Goal: Task Accomplishment & Management: Manage account settings

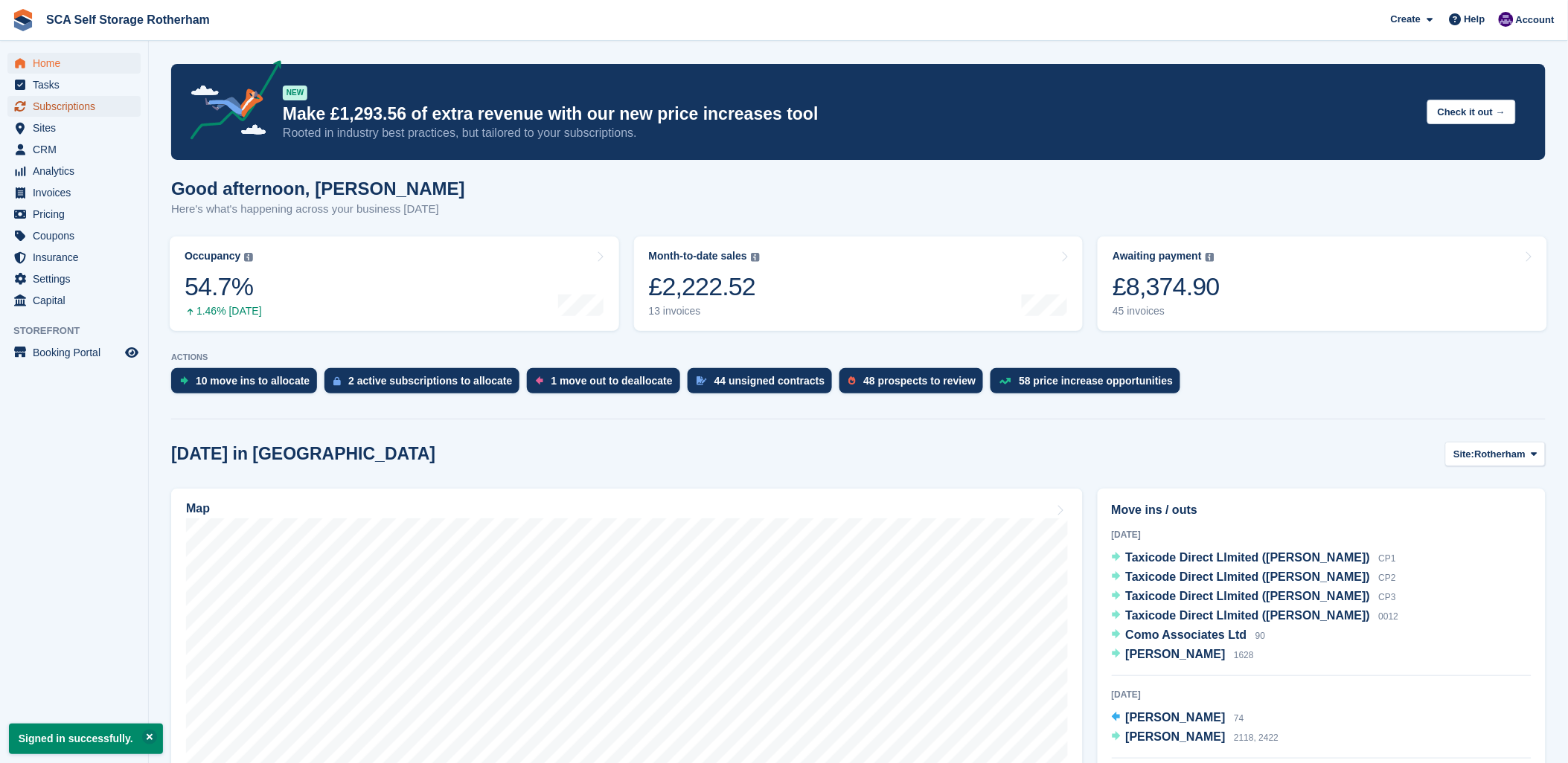
click at [67, 99] on span "Subscriptions" at bounding box center [77, 106] width 89 height 21
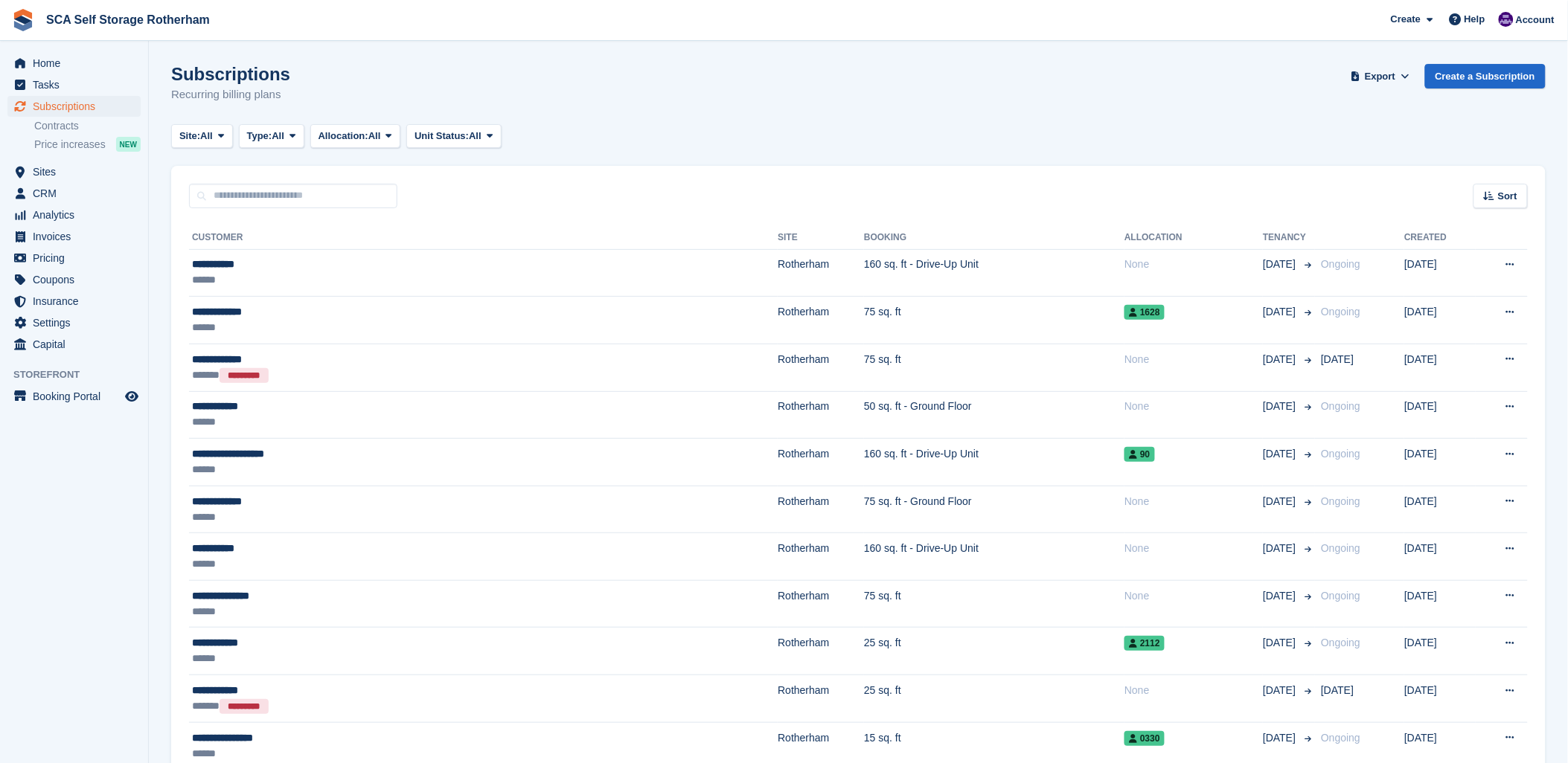
drag, startPoint x: 618, startPoint y: 144, endPoint x: 465, endPoint y: 204, distance: 164.3
click at [613, 145] on div "Site: All All Rotherham Door-to-Door Storage Type: All All Upcoming Previous Ac…" at bounding box center [858, 136] width 1374 height 24
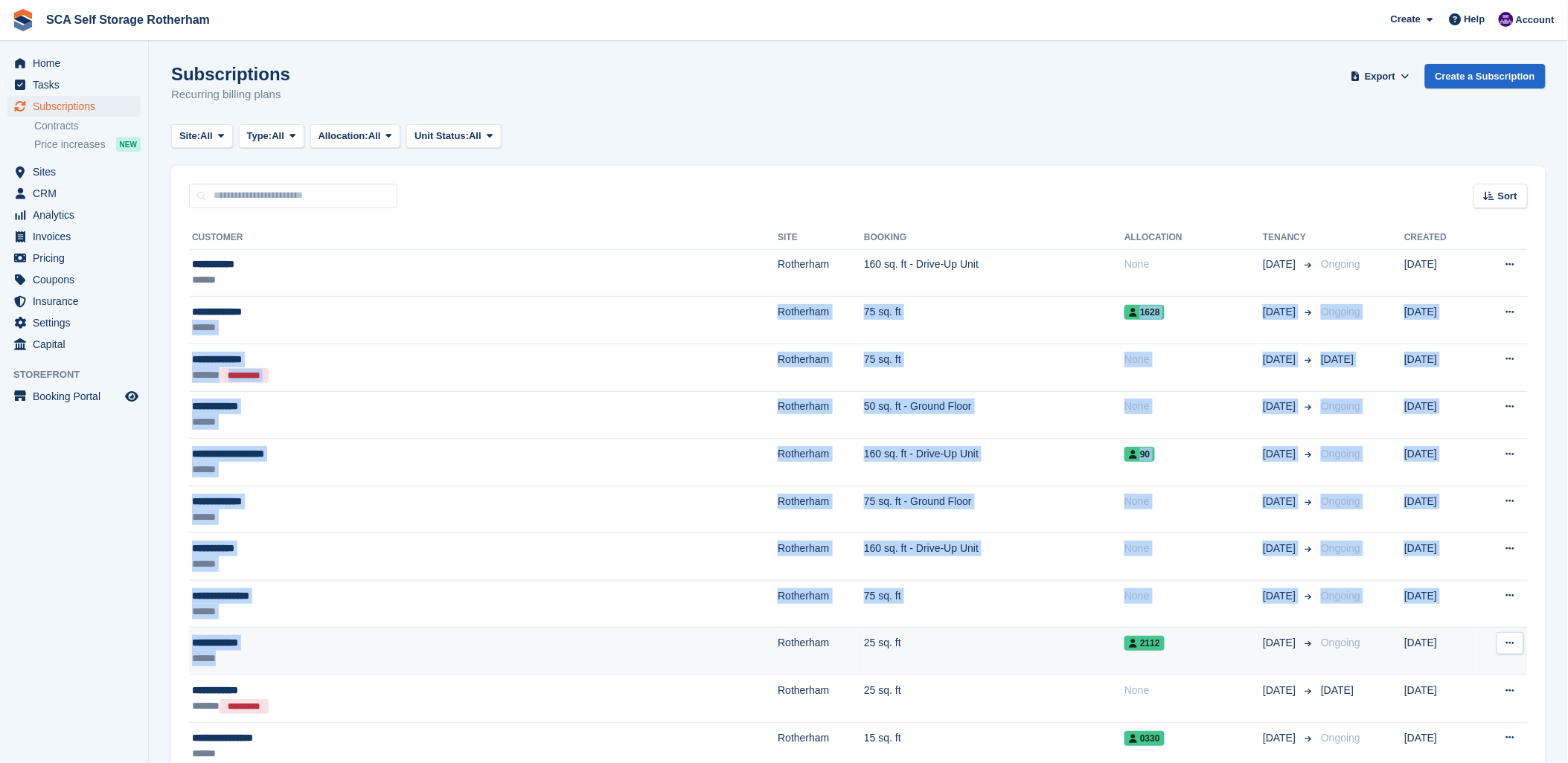
drag, startPoint x: 266, startPoint y: 402, endPoint x: 248, endPoint y: 670, distance: 268.6
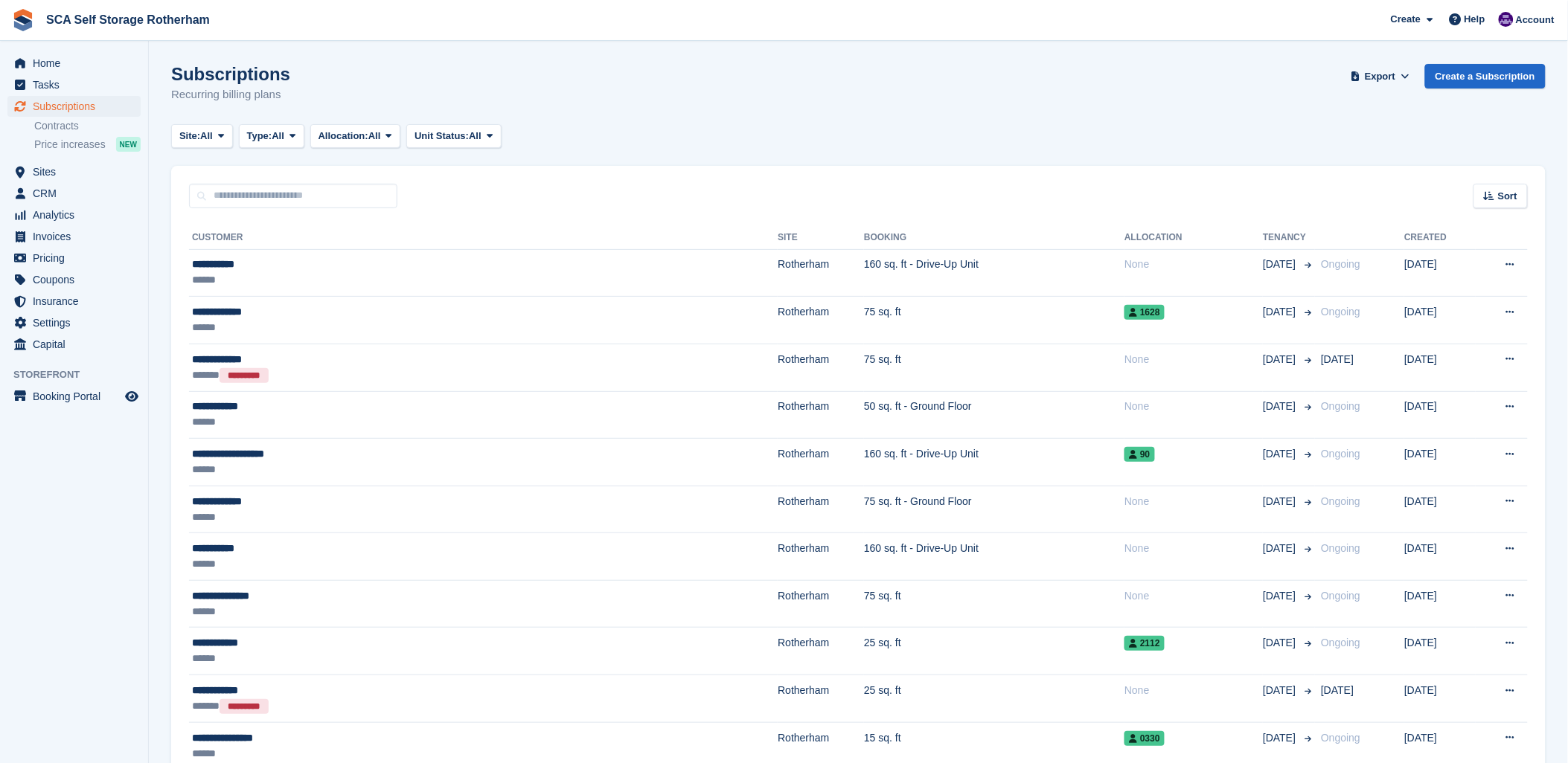
drag, startPoint x: 508, startPoint y: 194, endPoint x: 427, endPoint y: 183, distance: 81.7
click at [427, 183] on div "Sort Sort by Customer name Date created Move in date Move out date Created (old…" at bounding box center [858, 187] width 1374 height 42
click at [352, 189] on input "text" at bounding box center [294, 195] width 209 height 24
type input "****"
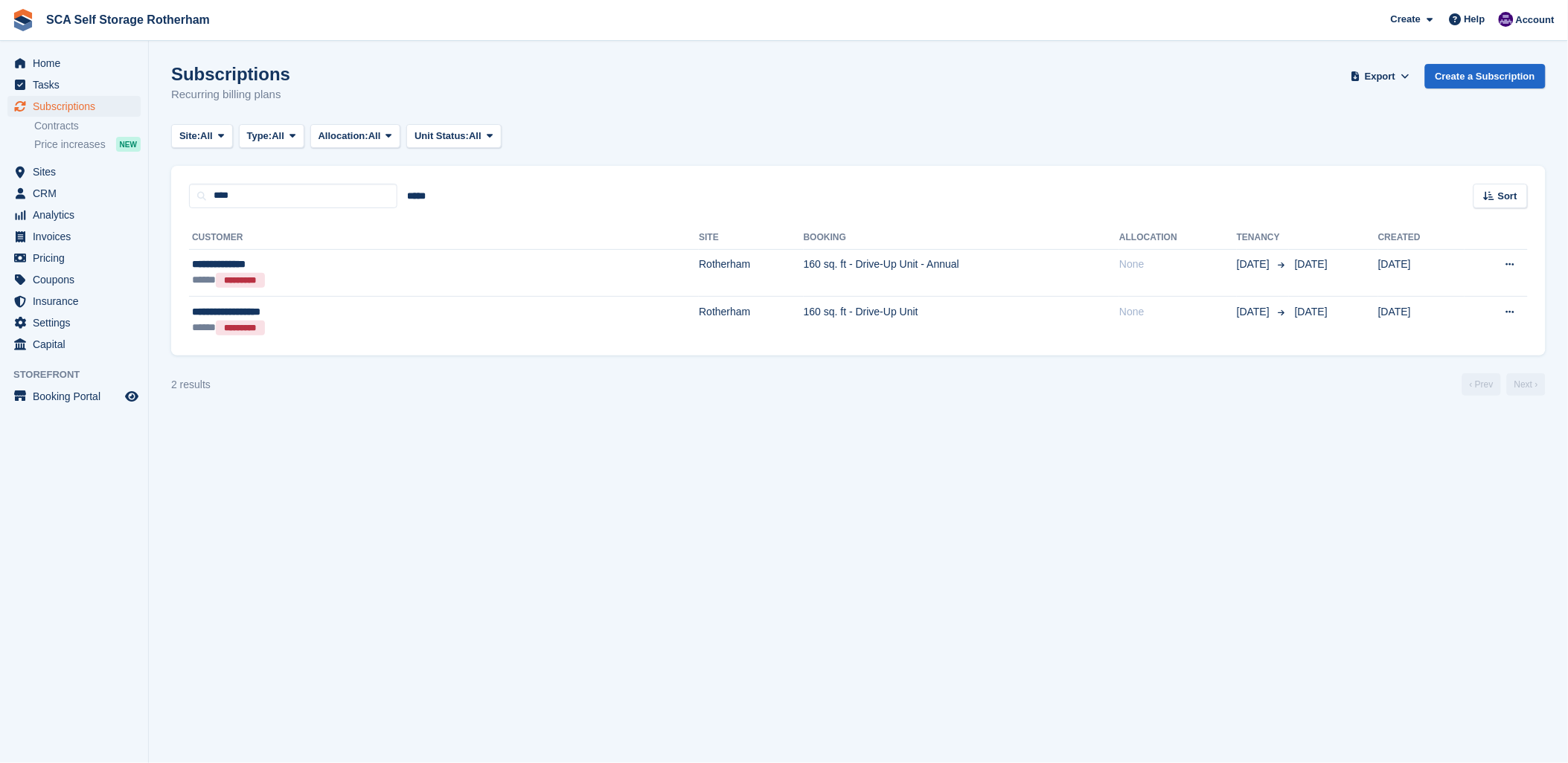
click at [843, 166] on div "**** ***** Sort Sort by Customer name Date created Move in date Move out date C…" at bounding box center [858, 187] width 1374 height 42
click at [79, 99] on span "Subscriptions" at bounding box center [77, 106] width 89 height 21
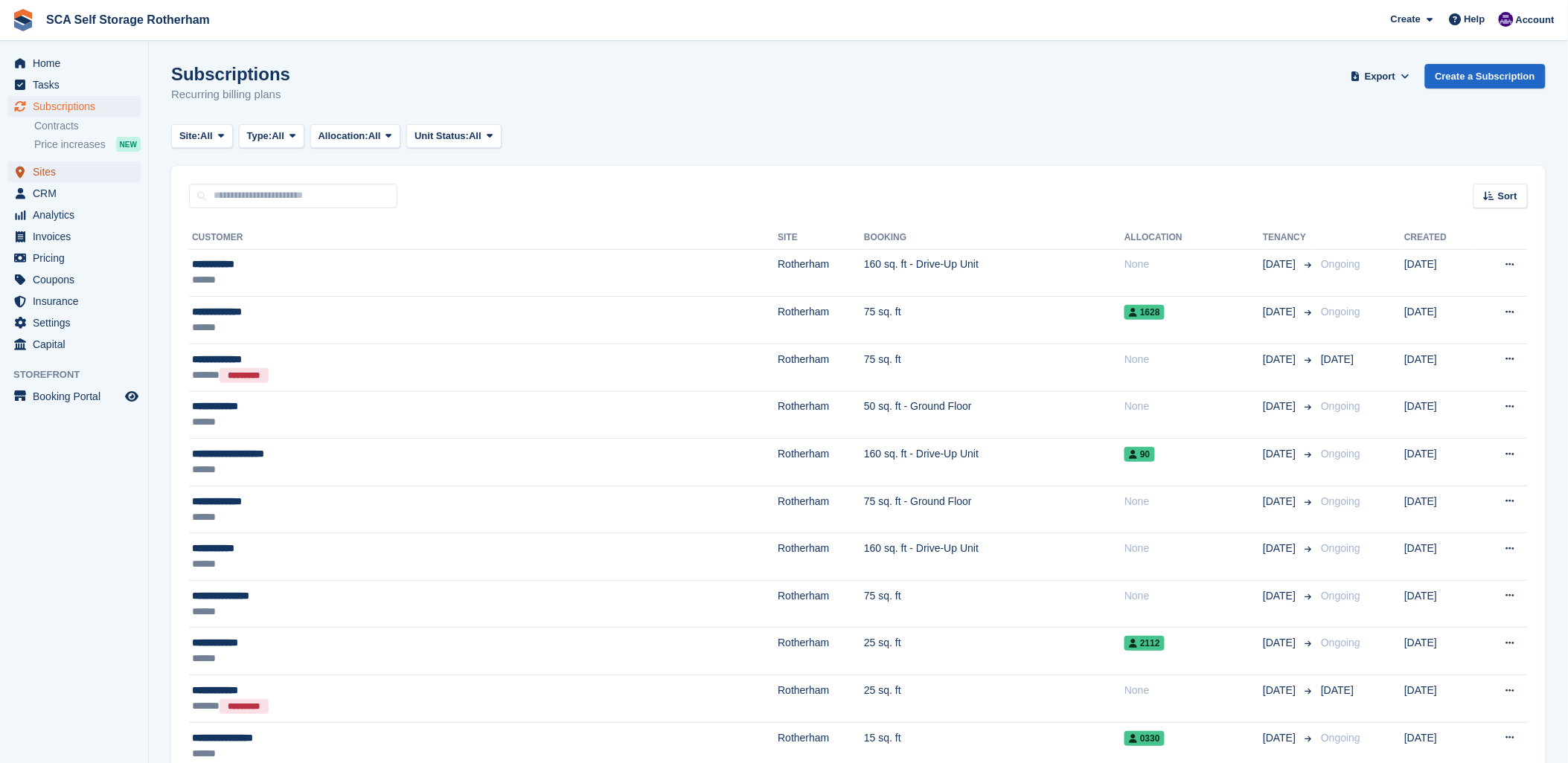
click at [47, 162] on span "Sites" at bounding box center [77, 172] width 89 height 21
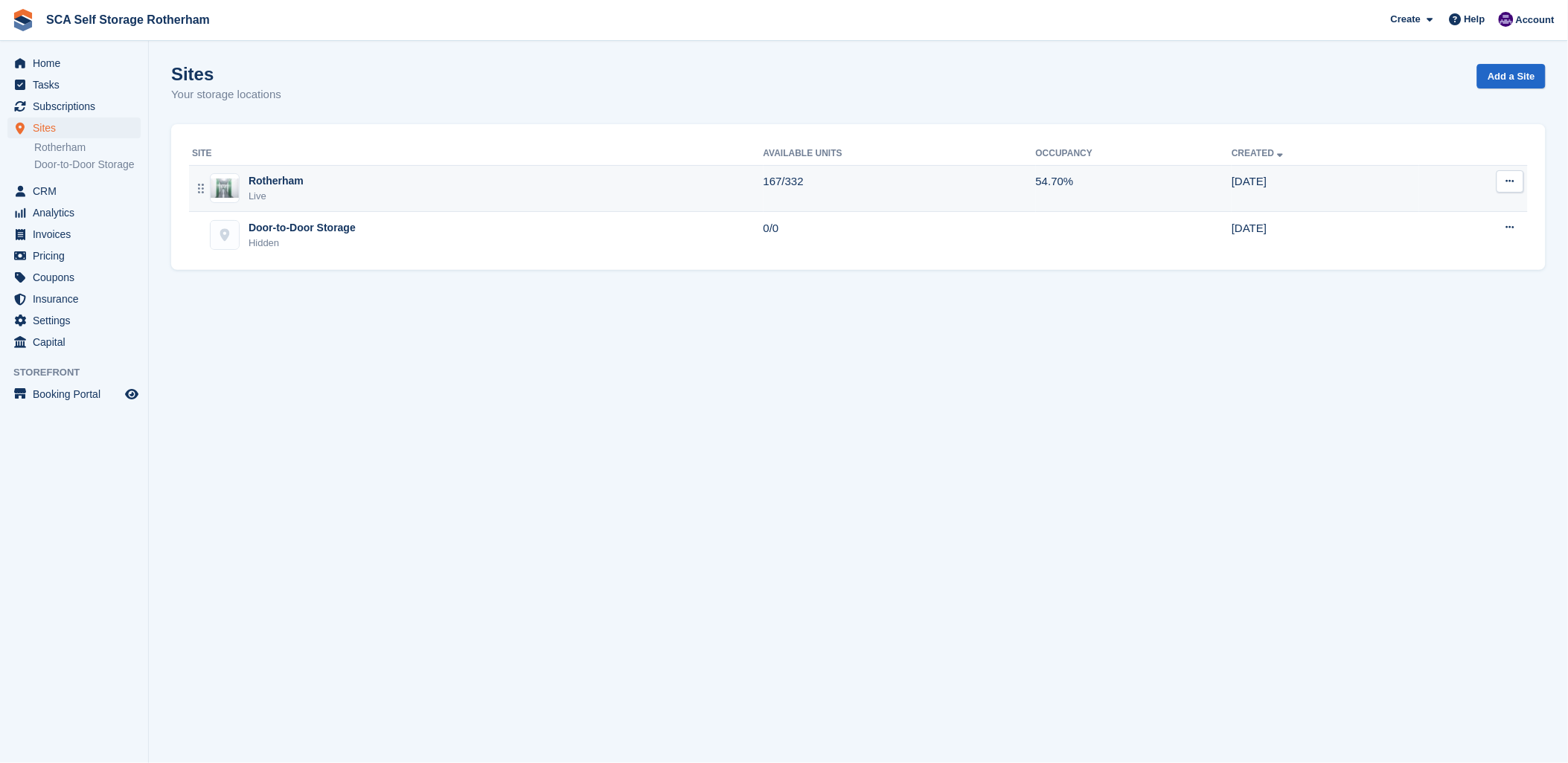
click at [270, 186] on div "Rotherham" at bounding box center [275, 181] width 55 height 16
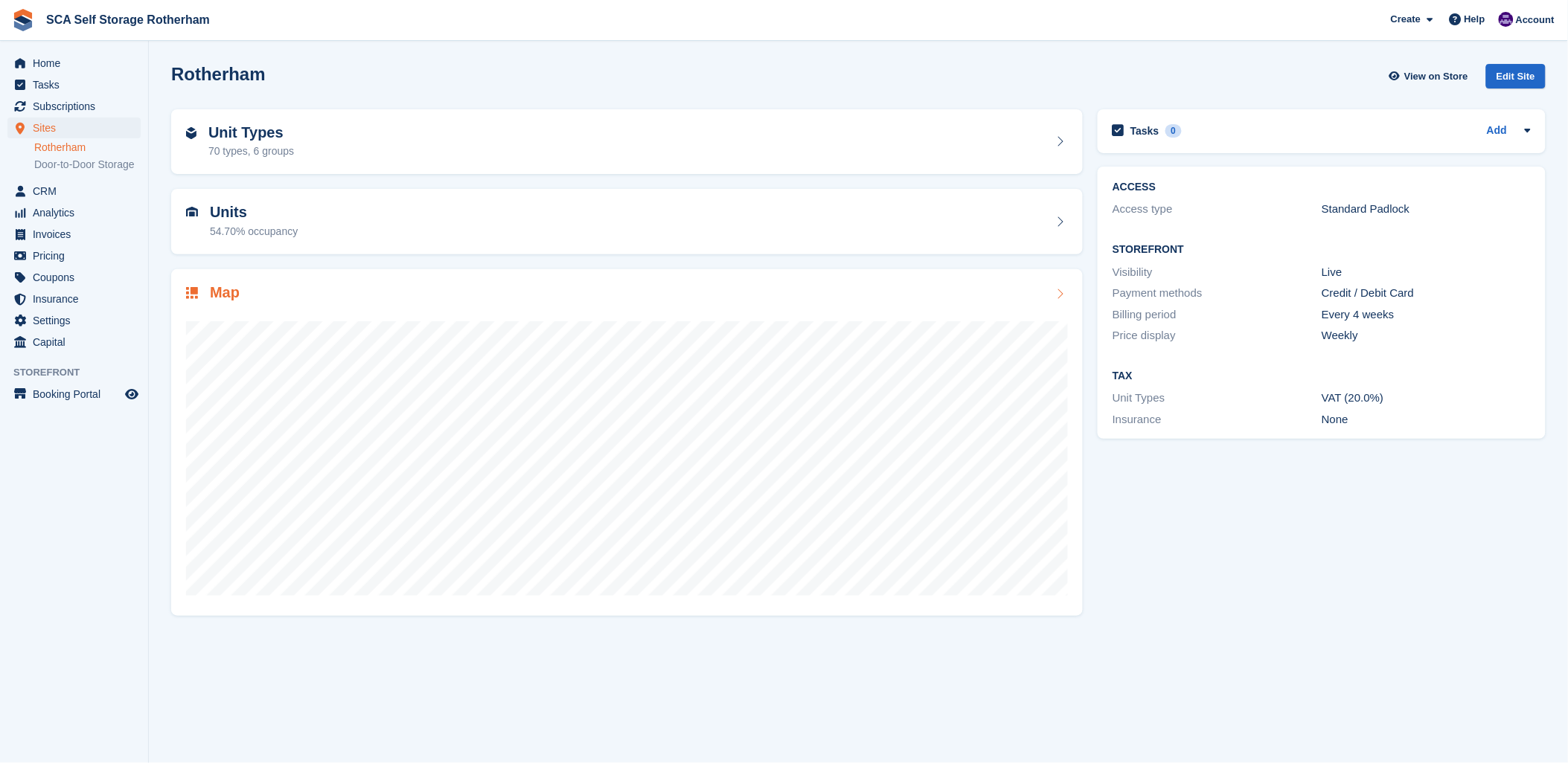
click at [280, 309] on div at bounding box center [627, 453] width 882 height 298
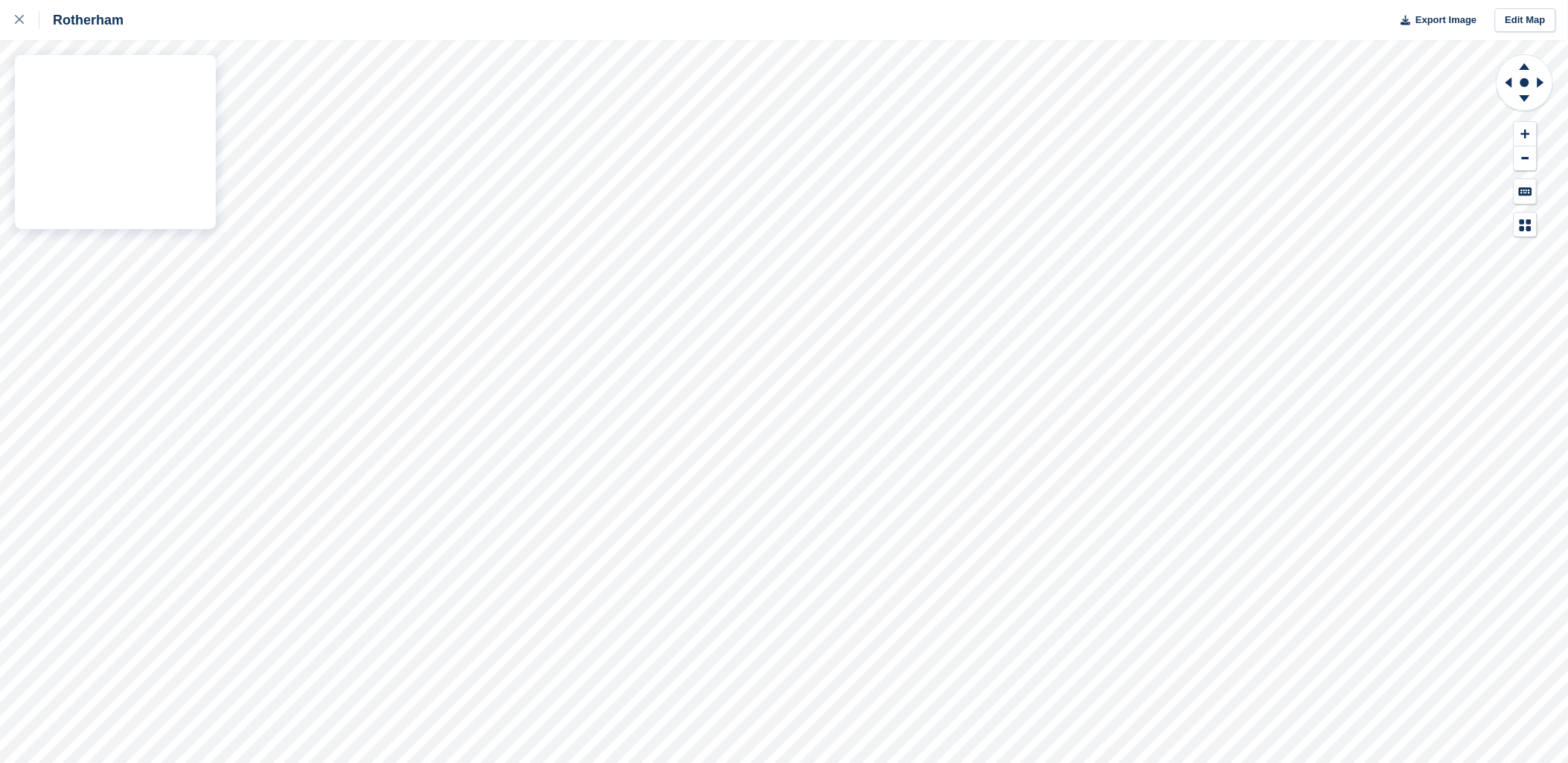
click at [65, 312] on div "Rotherham Export Image Edit Map" at bounding box center [784, 381] width 1568 height 763
click at [70, 317] on div "Rotherham Export Image Edit Map" at bounding box center [784, 381] width 1568 height 763
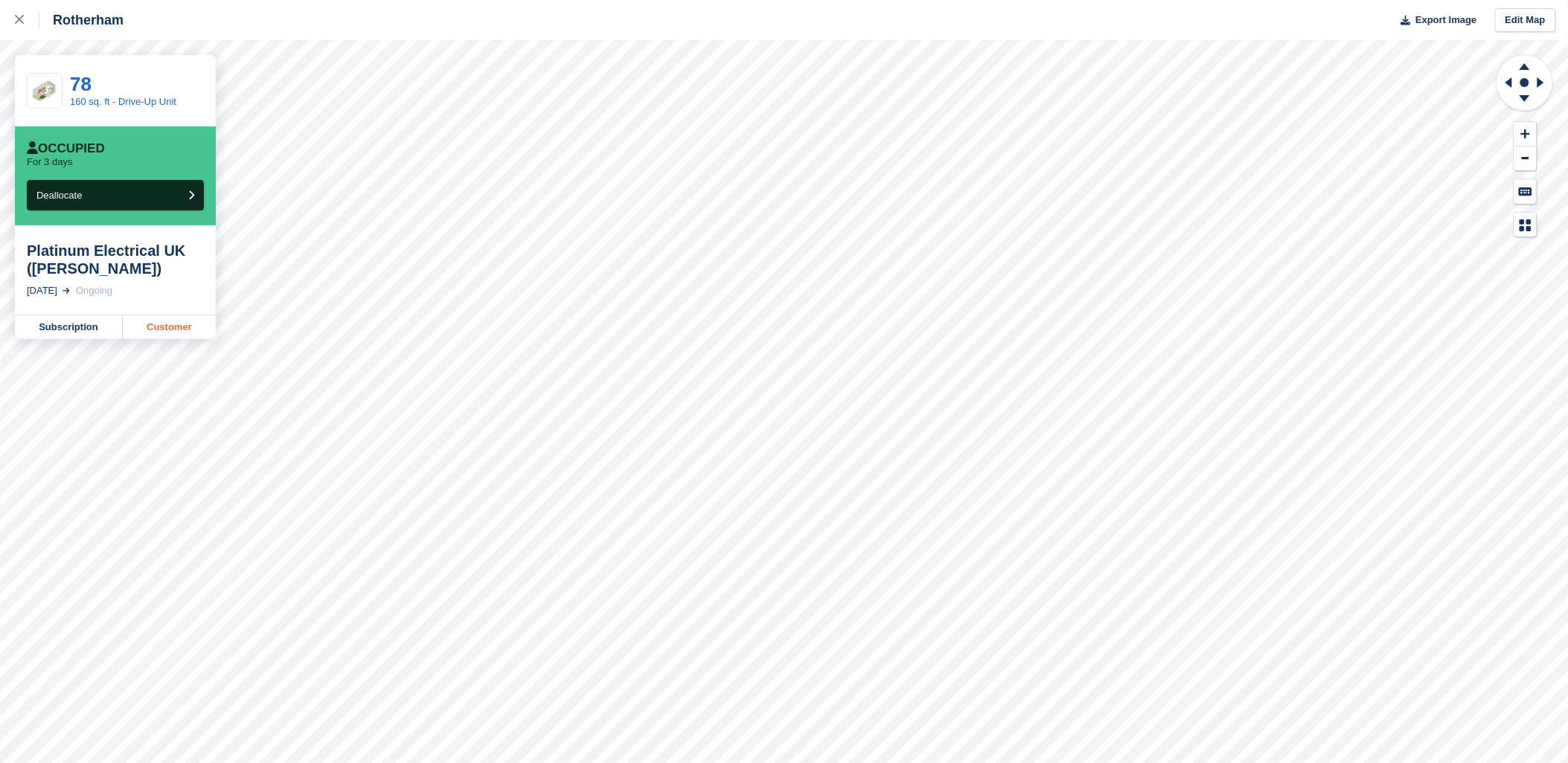
click at [173, 323] on link "Customer" at bounding box center [169, 327] width 93 height 24
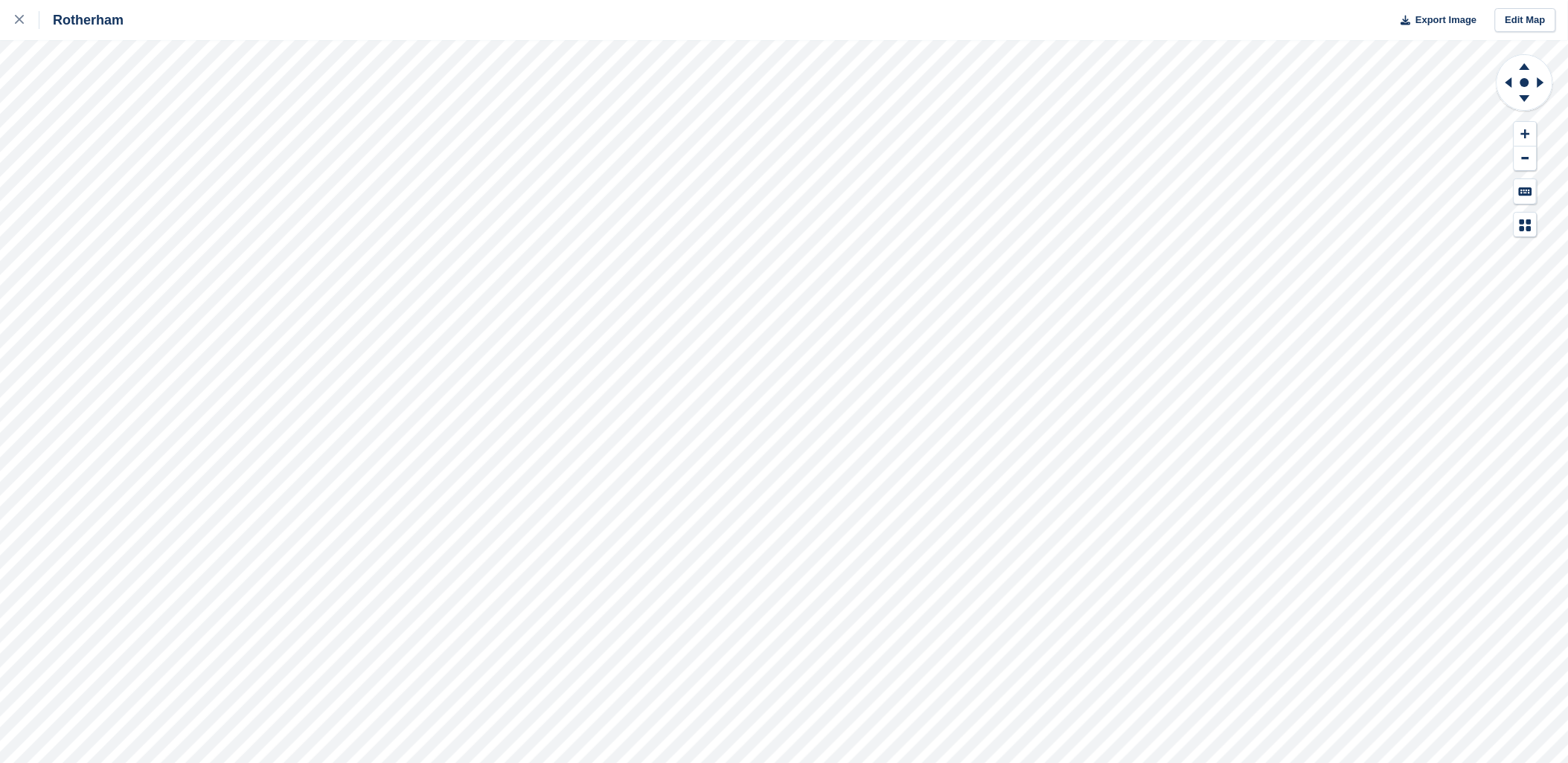
click at [757, 0] on div "Rotherham Export Image Edit Map" at bounding box center [784, 20] width 1568 height 40
click at [762, 15] on div "Rotherham Export Image Edit Map" at bounding box center [784, 20] width 1568 height 40
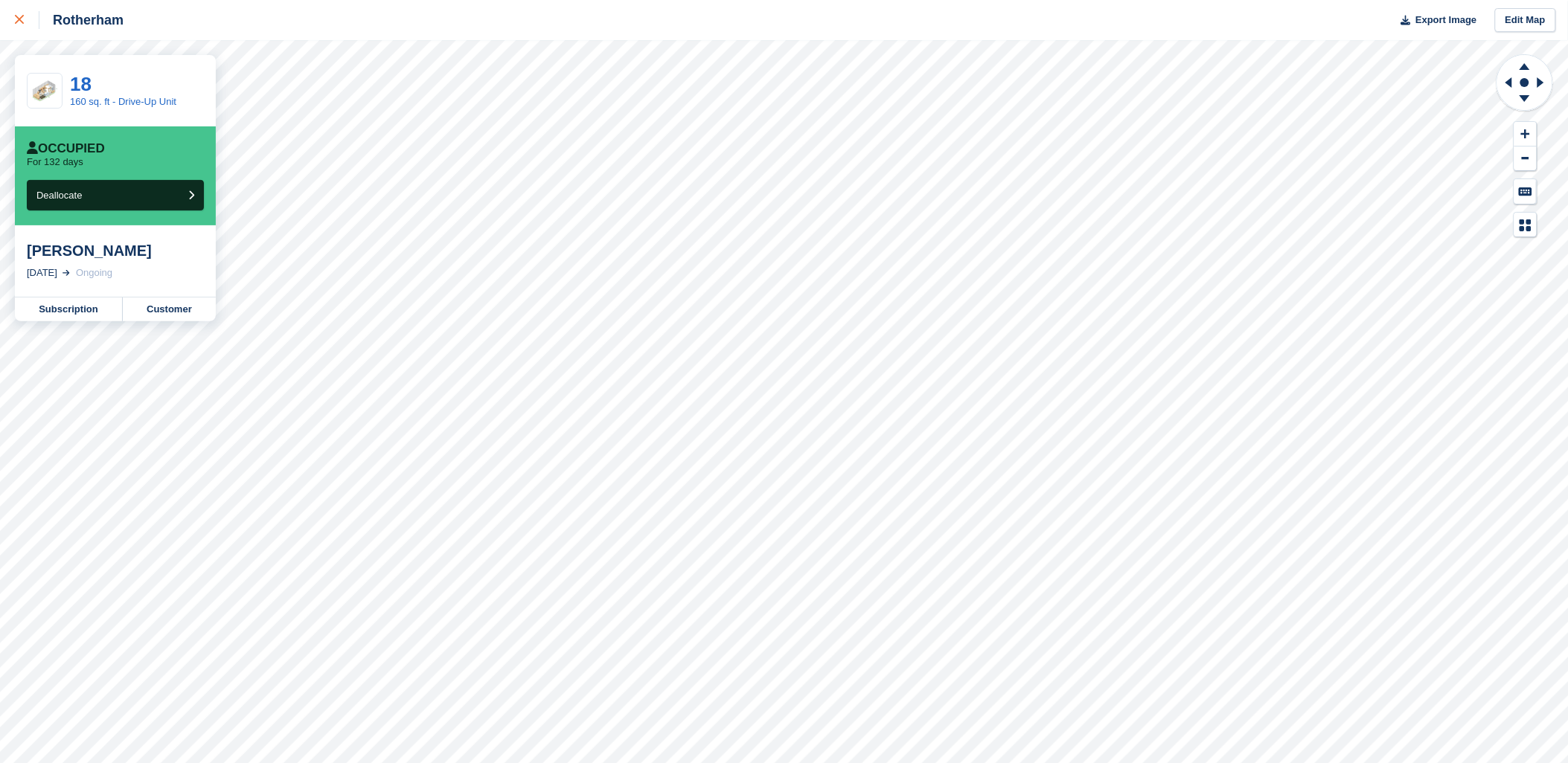
click at [13, 19] on link at bounding box center [19, 20] width 40 height 40
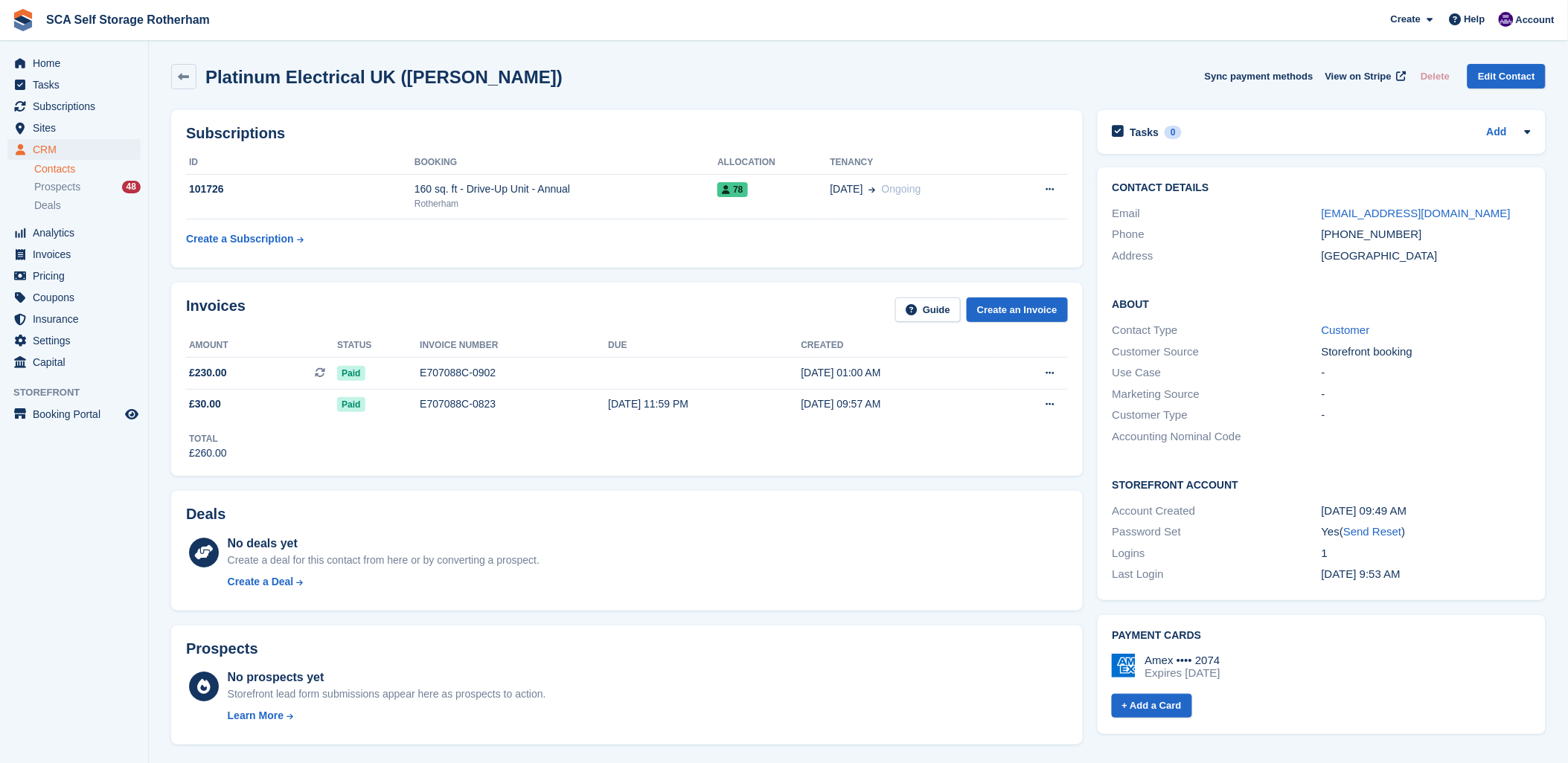
click at [313, 311] on div "Invoices Guide Create an Invoice" at bounding box center [627, 315] width 882 height 34
click at [711, 64] on div "Platinum Electrical UK (Melissa Holdsworth) Sync payment methods View on Stripe…" at bounding box center [858, 77] width 1374 height 25
drag, startPoint x: 587, startPoint y: 311, endPoint x: 606, endPoint y: 305, distance: 19.9
click at [596, 308] on div "Invoices Guide Create an Invoice" at bounding box center [627, 315] width 882 height 34
drag, startPoint x: 705, startPoint y: 71, endPoint x: 638, endPoint y: 63, distance: 67.5
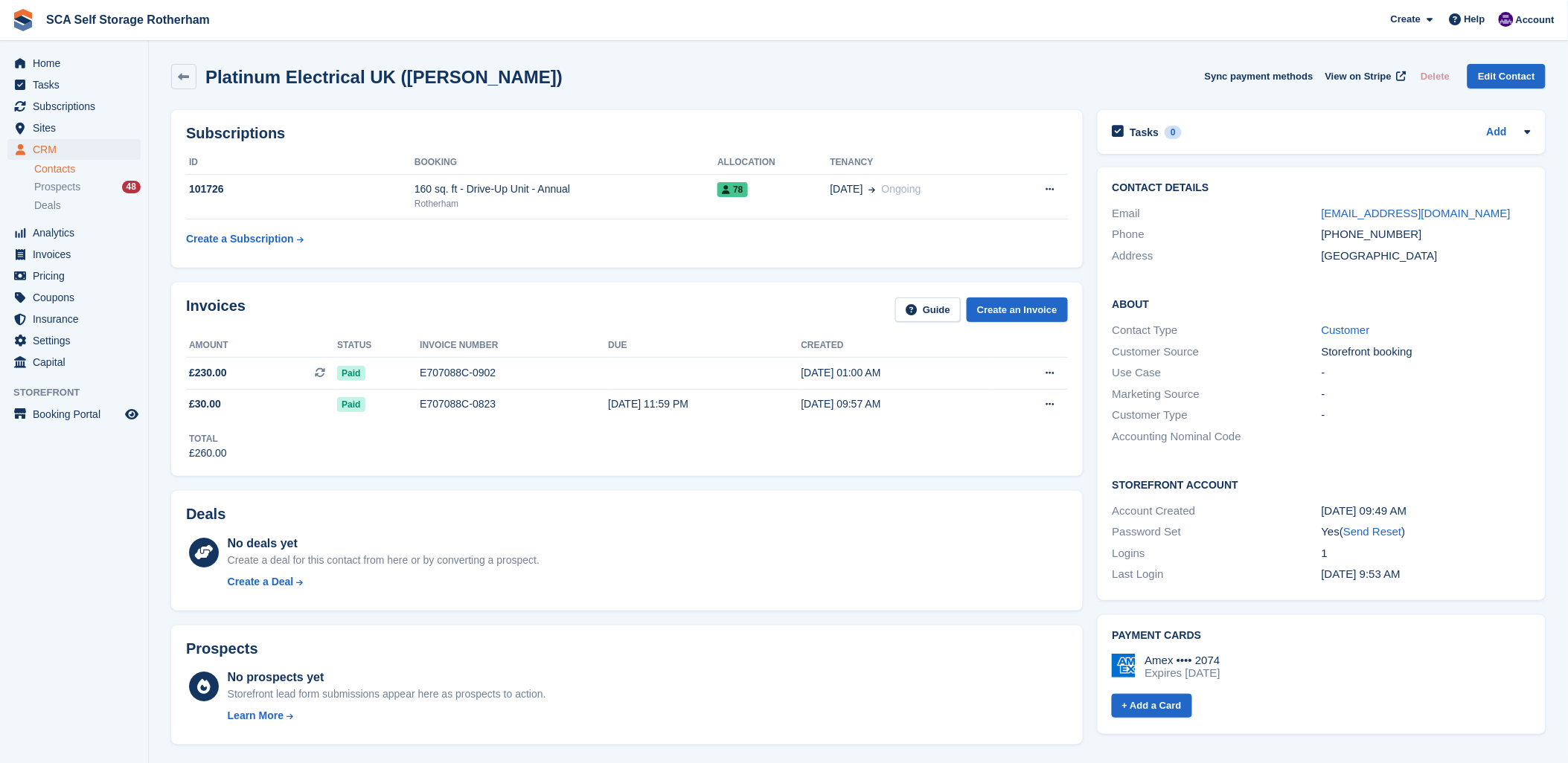
click at [676, 68] on div "Platinum Electrical UK (Melissa Holdsworth) Sync payment methods View on Stripe…" at bounding box center [858, 77] width 1374 height 25
click at [74, 112] on span "Subscriptions" at bounding box center [77, 106] width 89 height 21
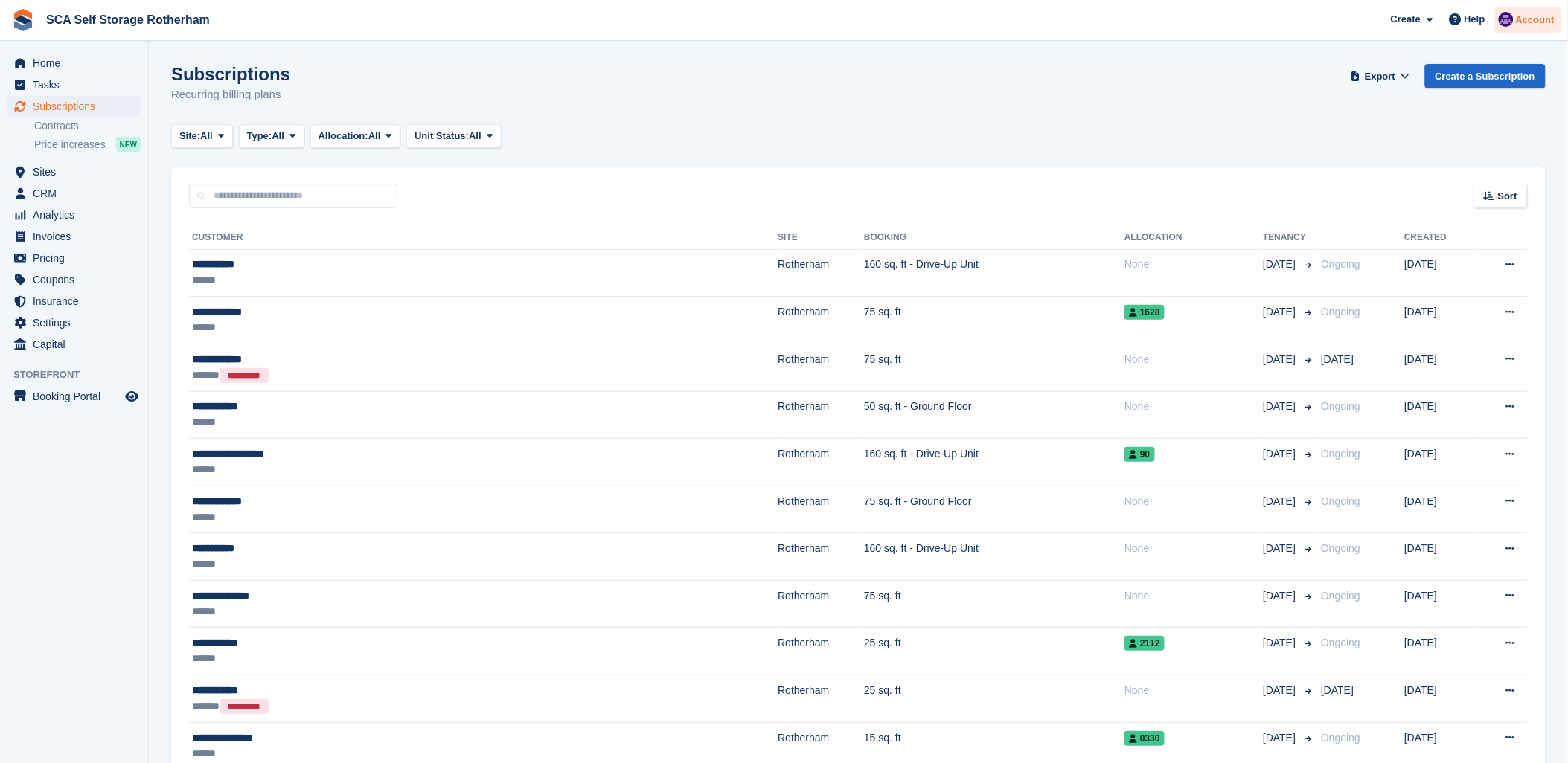
click at [1530, 18] on span "Account" at bounding box center [1535, 20] width 39 height 15
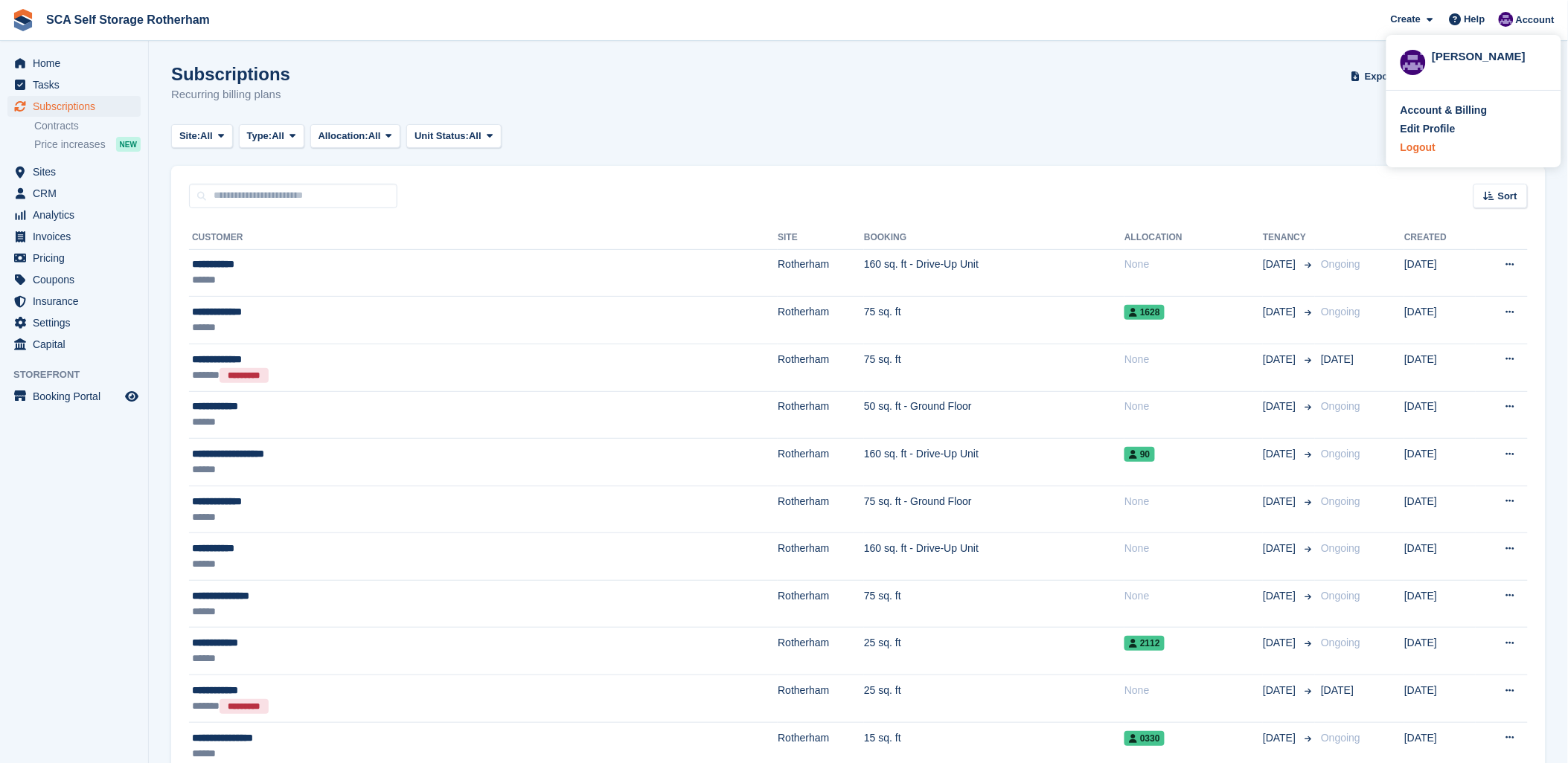
click at [1420, 149] on div "Logout" at bounding box center [1418, 147] width 35 height 16
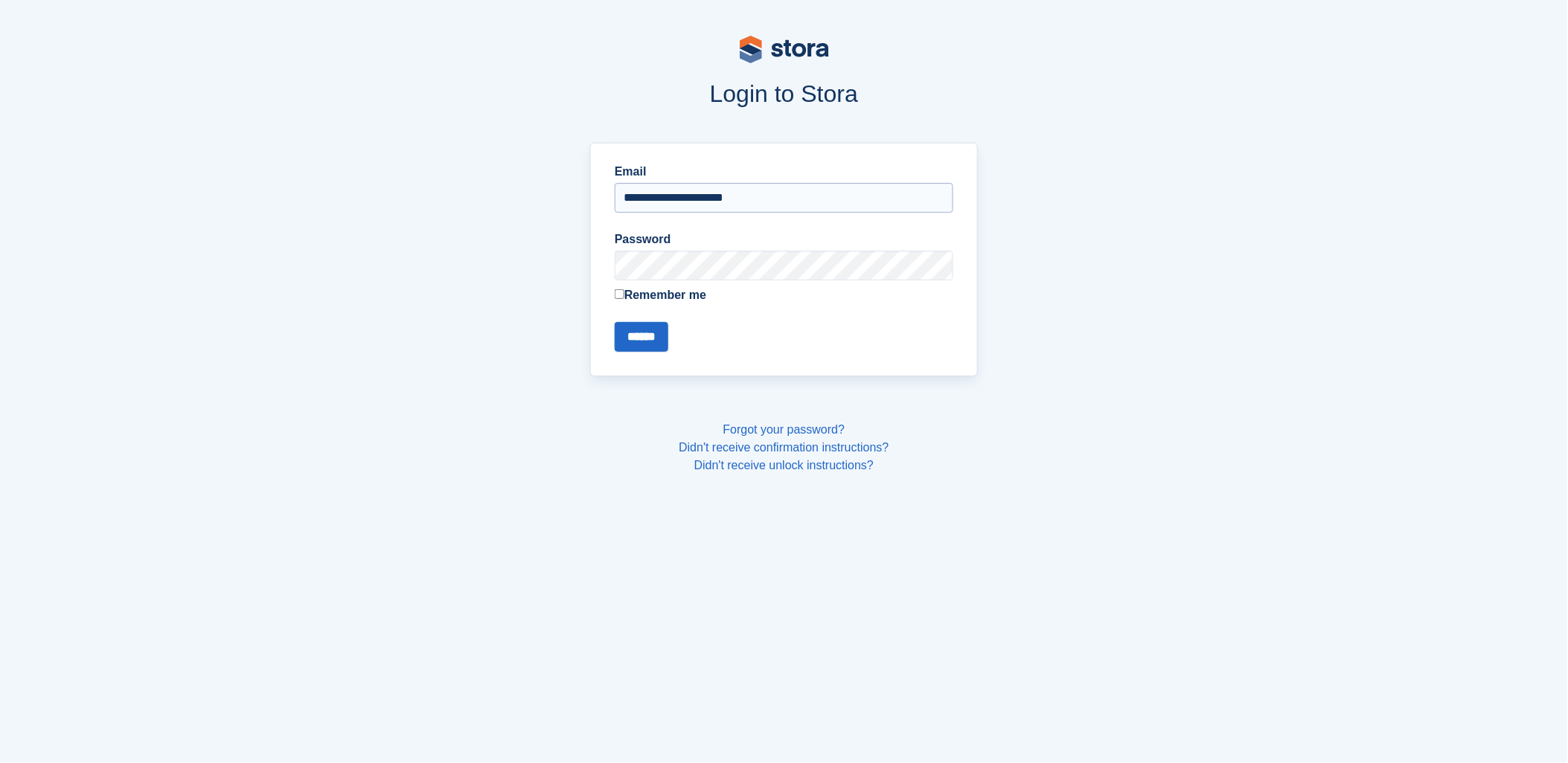
click at [673, 203] on input "**********" at bounding box center [784, 197] width 338 height 29
click at [672, 194] on input "**********" at bounding box center [784, 197] width 338 height 29
type input "**********"
click at [655, 344] on input "******" at bounding box center [641, 336] width 54 height 29
